Goal: Task Accomplishment & Management: Use online tool/utility

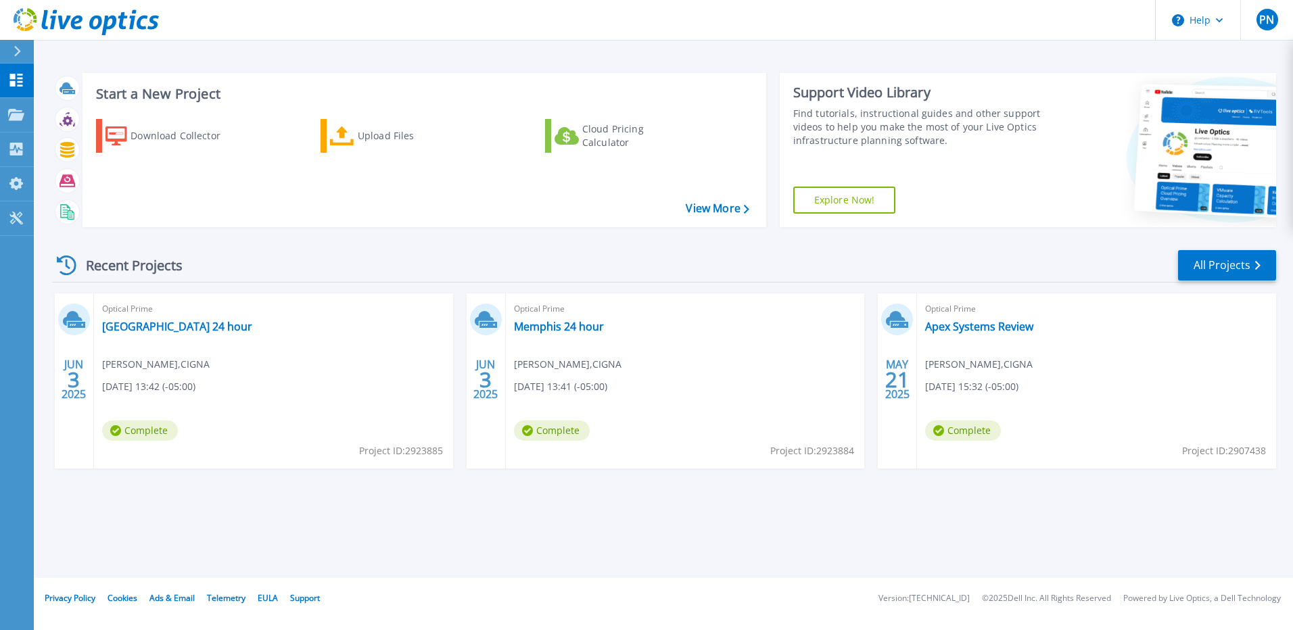
click at [399, 225] on div "Start a New Project Download Collector Upload Files Cloud Pricing Calculator Vi…" at bounding box center [425, 150] width 684 height 154
click at [365, 137] on div "Upload Files" at bounding box center [412, 135] width 108 height 27
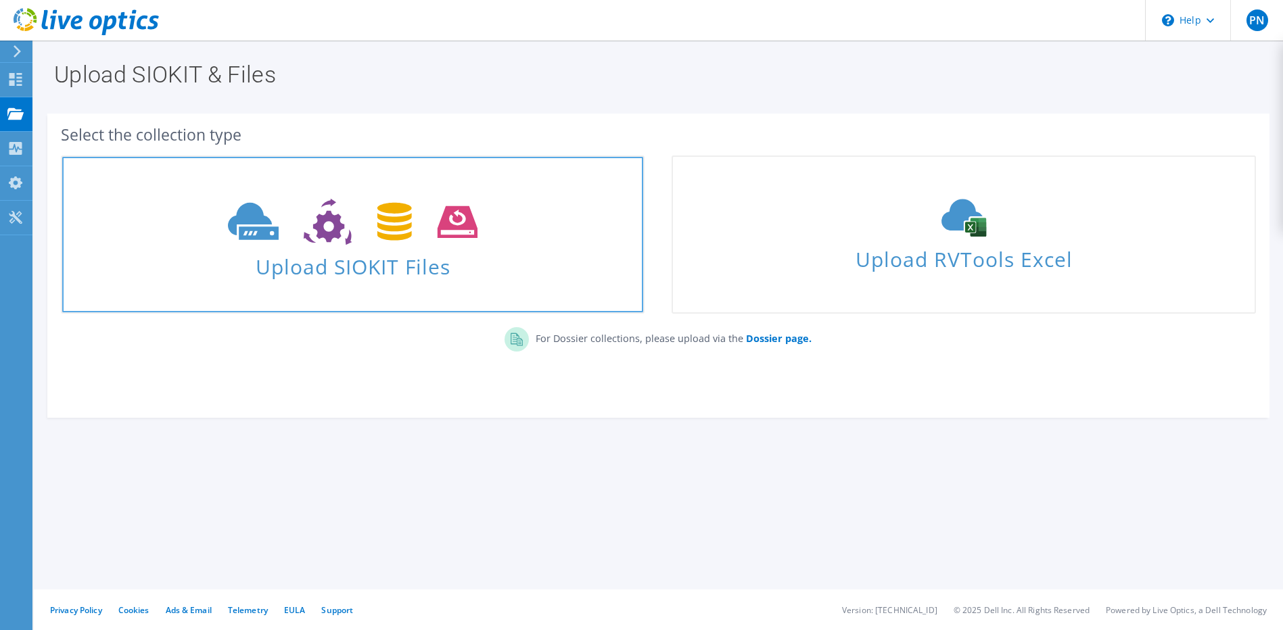
click at [359, 243] on icon at bounding box center [353, 222] width 250 height 47
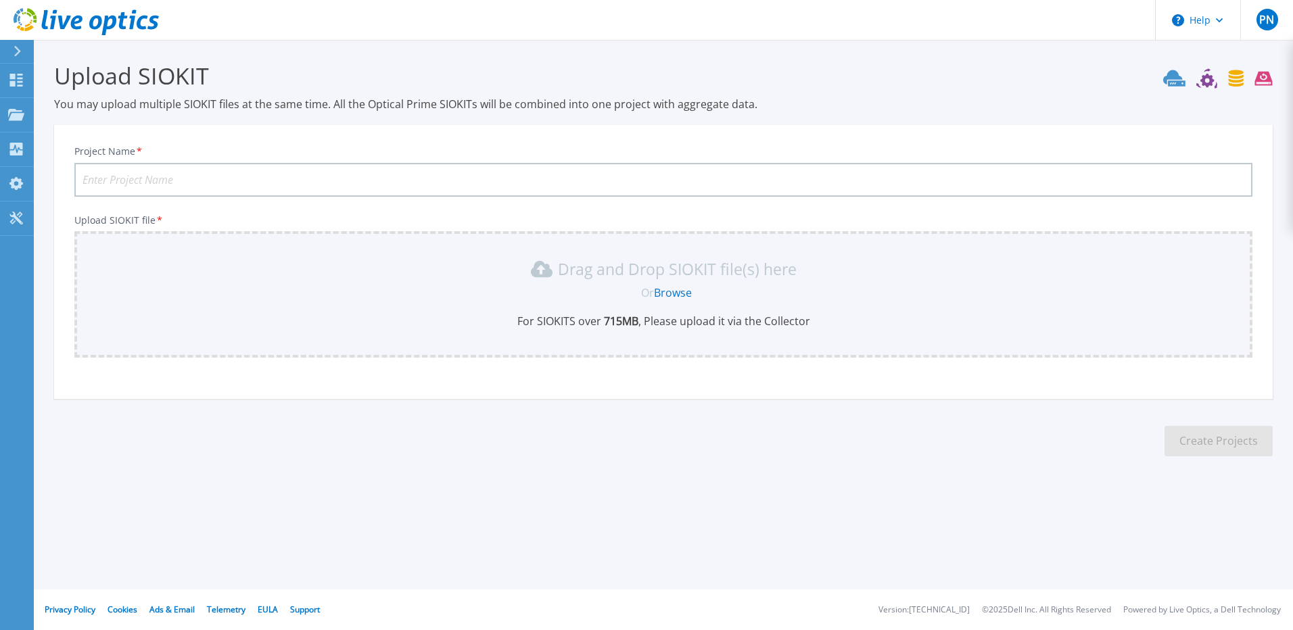
click at [504, 322] on p "For SIOKITS over 715 MB , Please upload it via the Collector" at bounding box center [664, 321] width 1162 height 15
click at [673, 287] on link "Browse" at bounding box center [673, 292] width 38 height 15
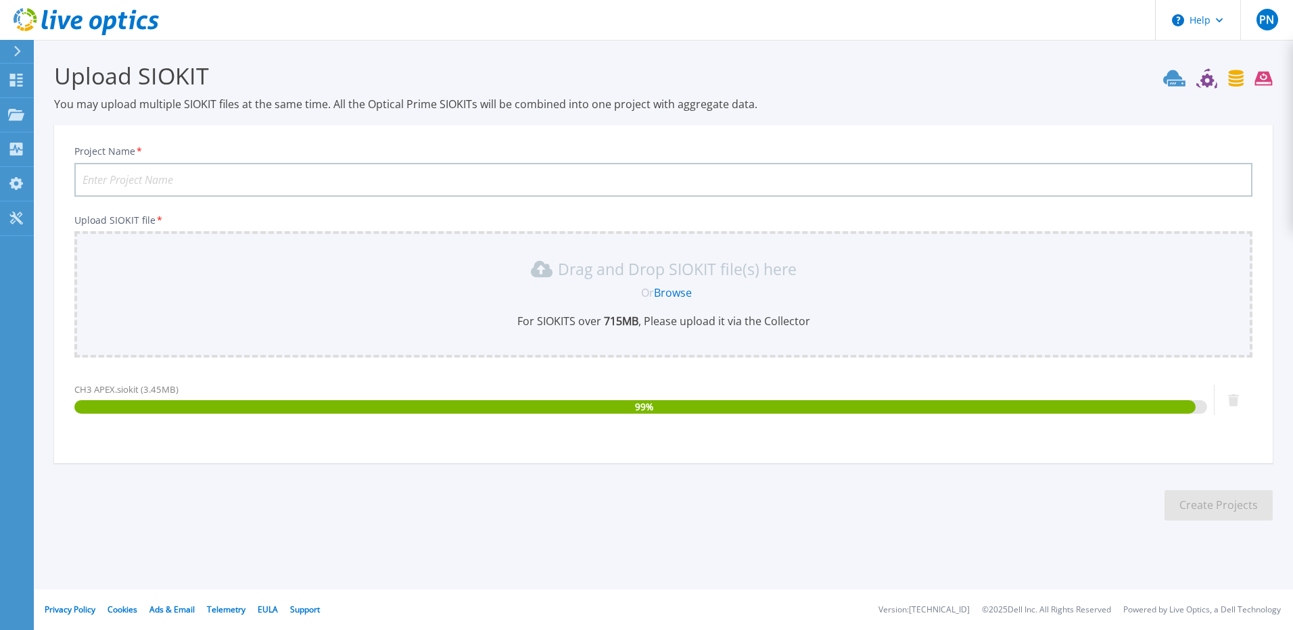
click at [218, 175] on input "Project Name *" at bounding box center [663, 180] width 1178 height 34
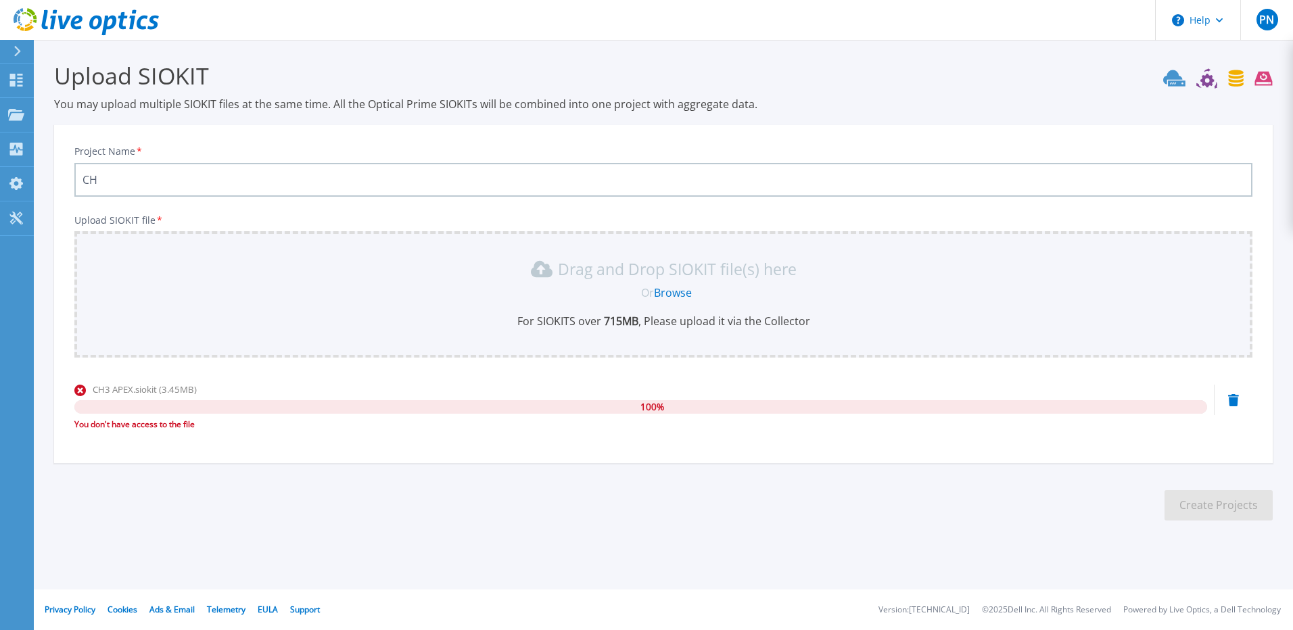
type input "C"
click at [1231, 401] on icon at bounding box center [1233, 400] width 11 height 12
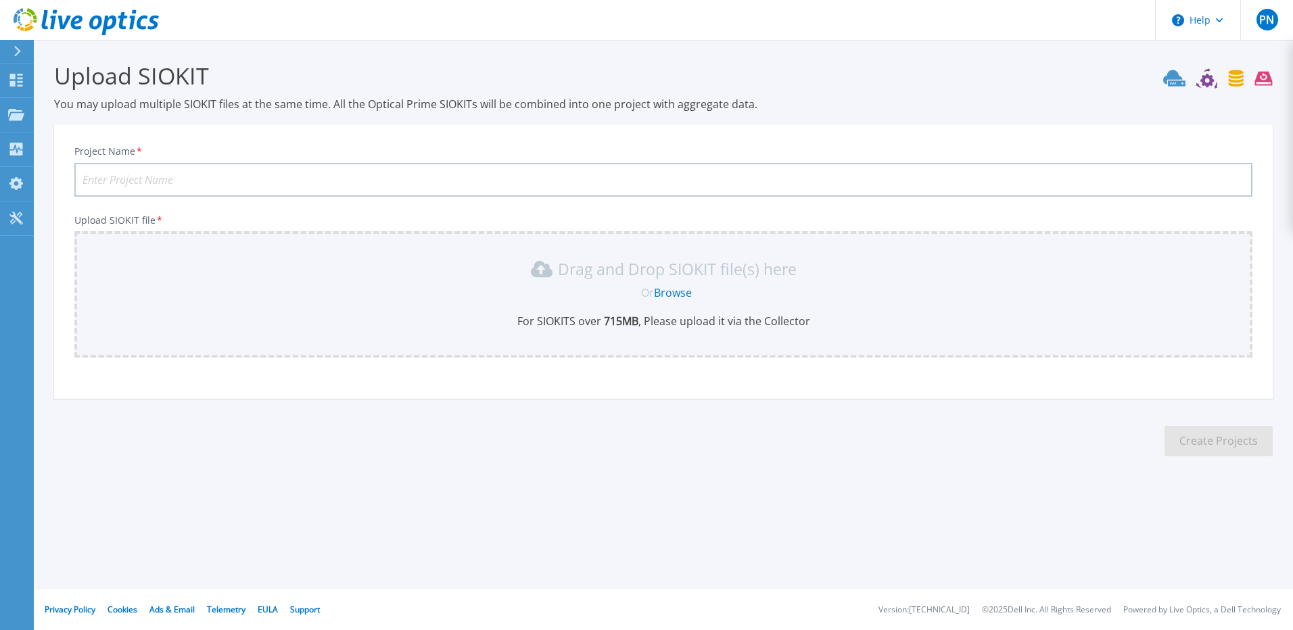
click at [741, 448] on section "Upload SIOKIT You may upload multiple SIOKIT files at the same time. All the Op…" at bounding box center [663, 263] width 1259 height 447
click at [667, 288] on link "Browse" at bounding box center [673, 292] width 38 height 15
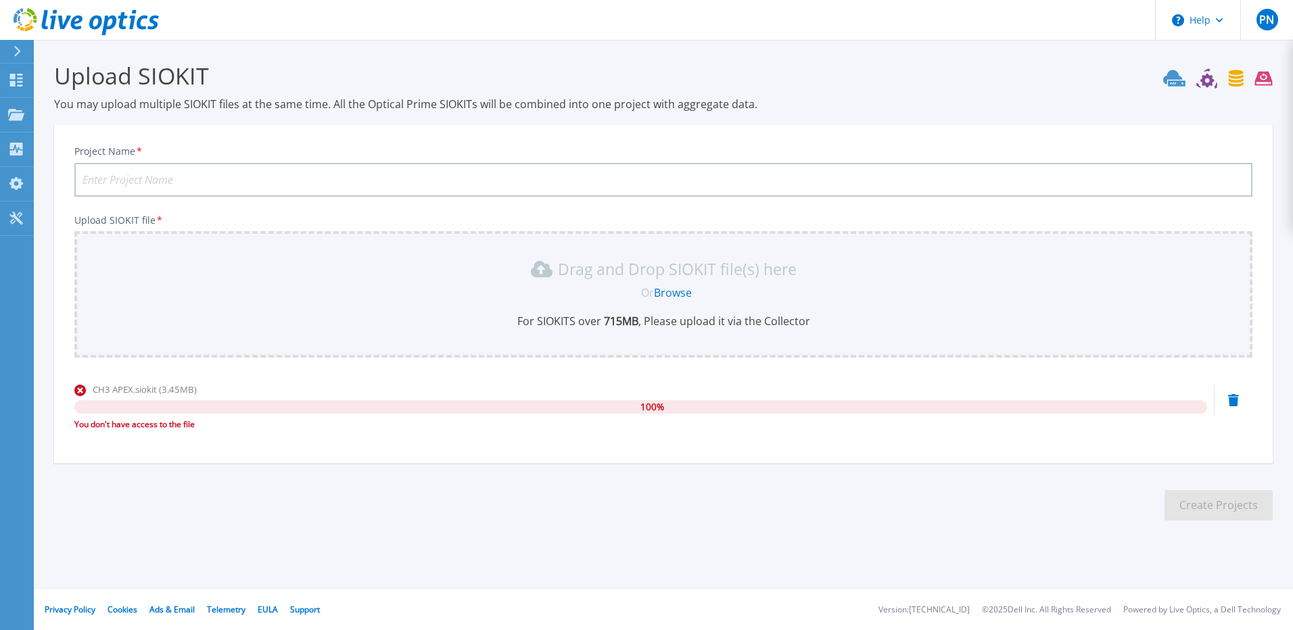
click at [1230, 397] on icon at bounding box center [1233, 400] width 11 height 12
click at [1222, 402] on div "CH3 APEX.siokit (3.45MB) 100 % You don't have access to the file" at bounding box center [663, 411] width 1178 height 57
click at [1231, 401] on icon at bounding box center [1233, 400] width 11 height 12
